Goal: Find specific page/section: Find specific page/section

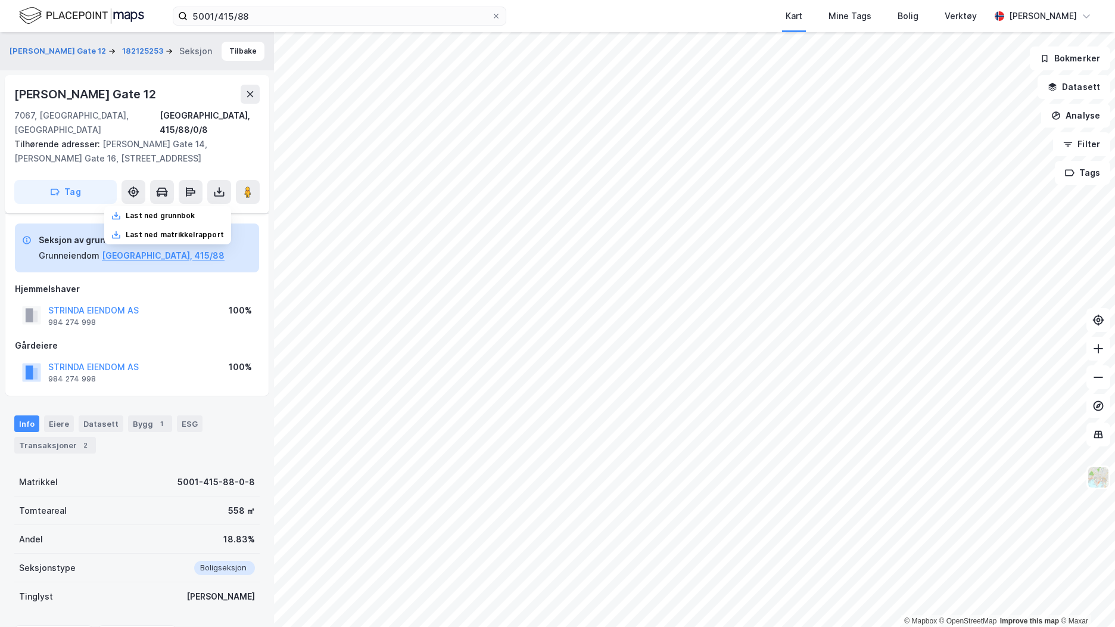
scroll to position [61, 0]
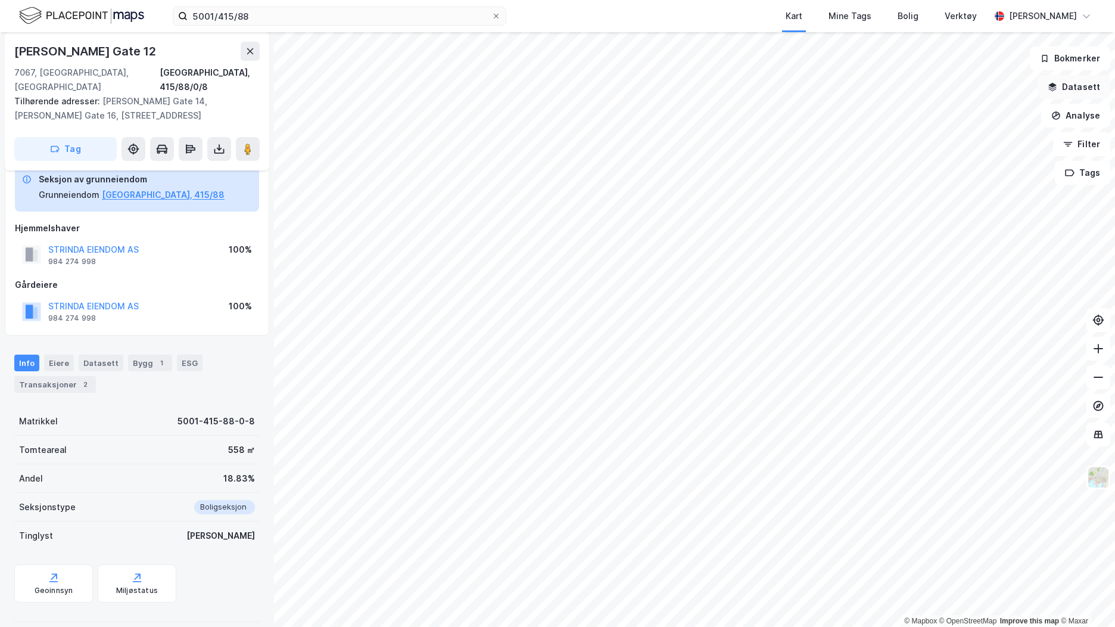
click at [1082, 85] on button "Datasett" at bounding box center [1074, 87] width 73 height 24
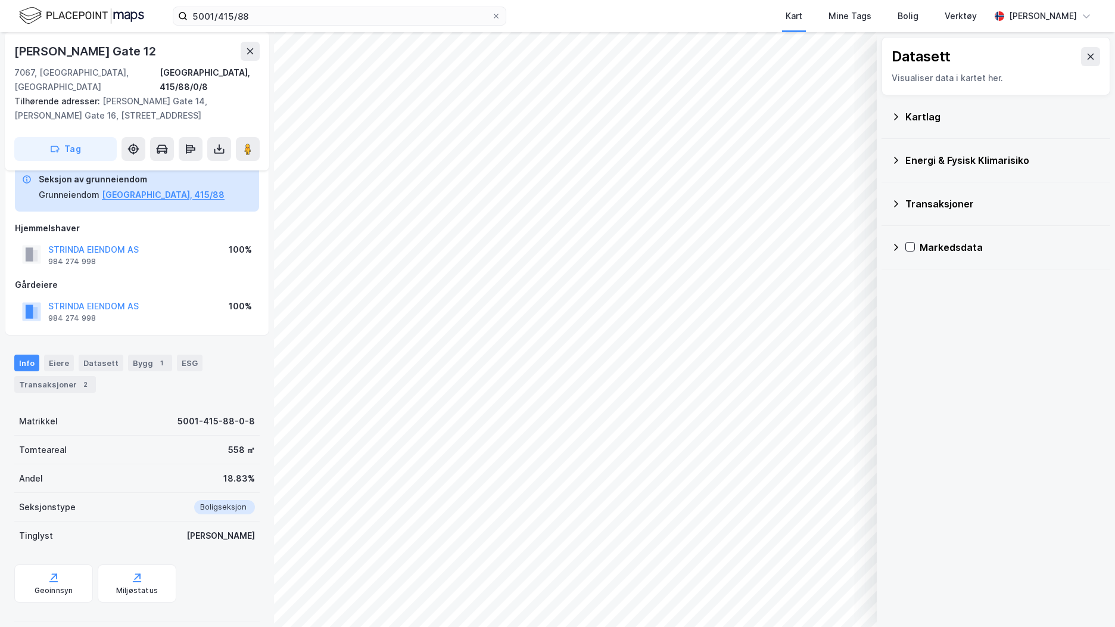
click at [901, 114] on div "Kartlag" at bounding box center [996, 116] width 210 height 29
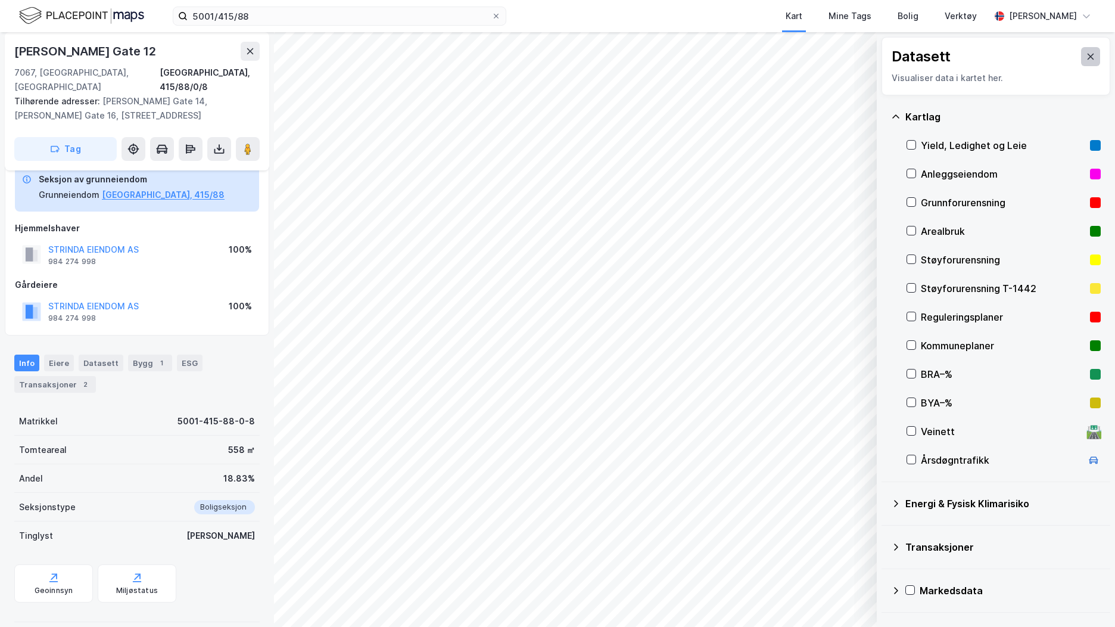
click at [1086, 54] on icon at bounding box center [1091, 57] width 10 height 10
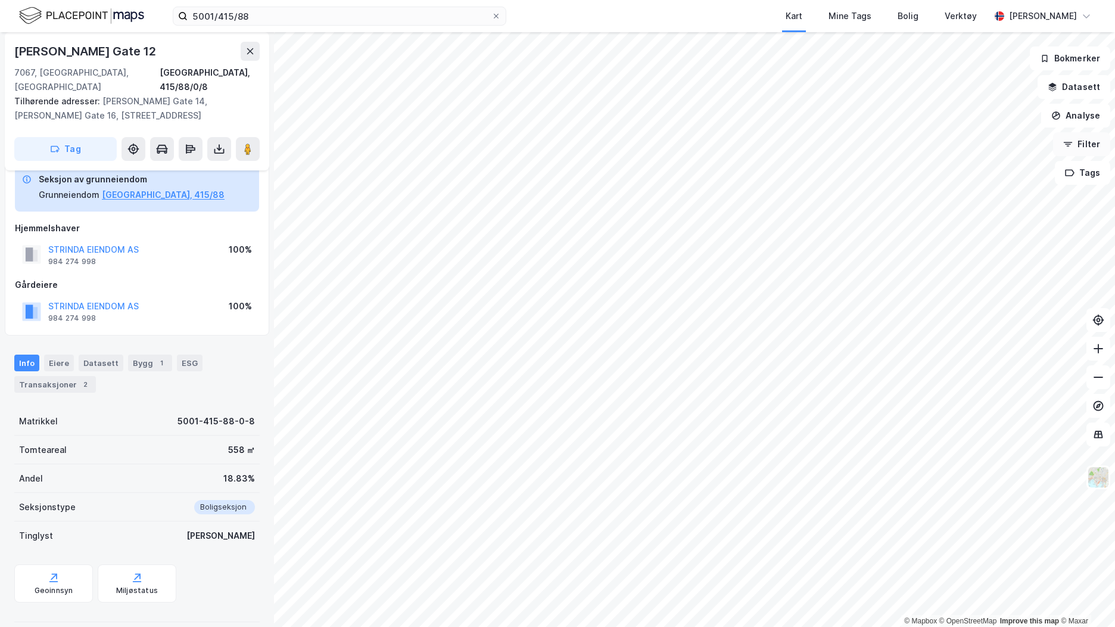
click at [1095, 140] on button "Filter" at bounding box center [1081, 144] width 57 height 24
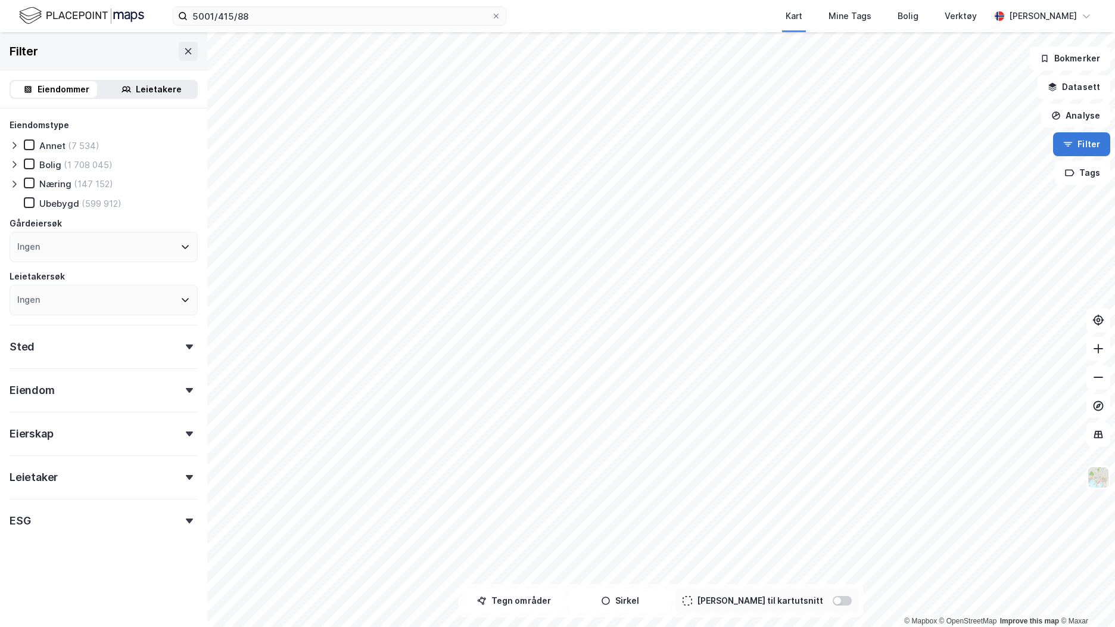
click at [1095, 140] on button "Filter" at bounding box center [1081, 144] width 57 height 24
